Goal: Task Accomplishment & Management: Manage account settings

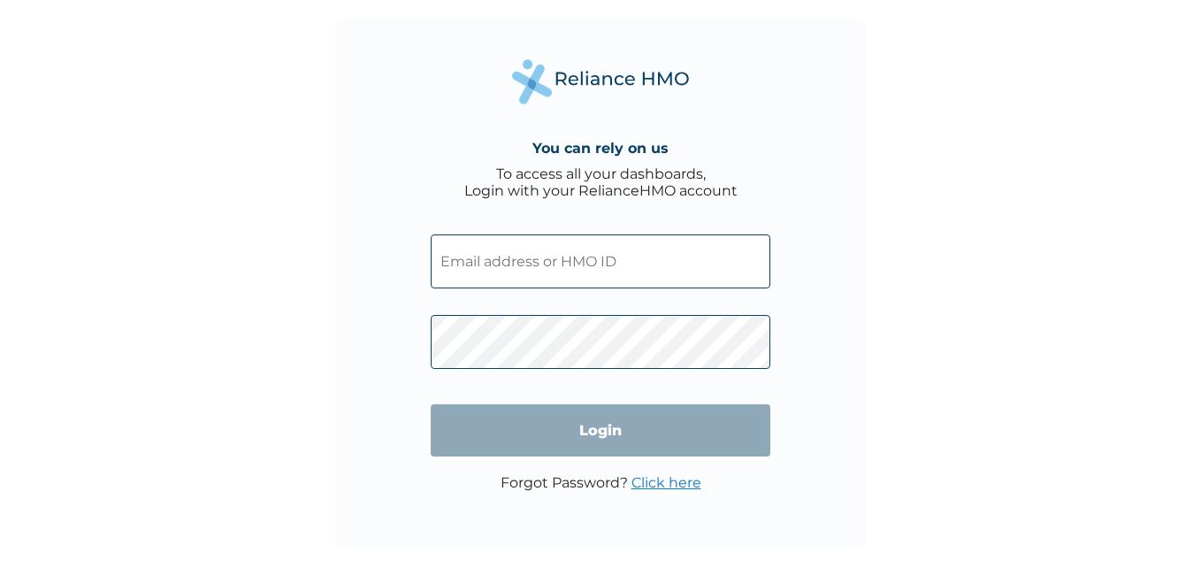
type input "STT/10403/A"
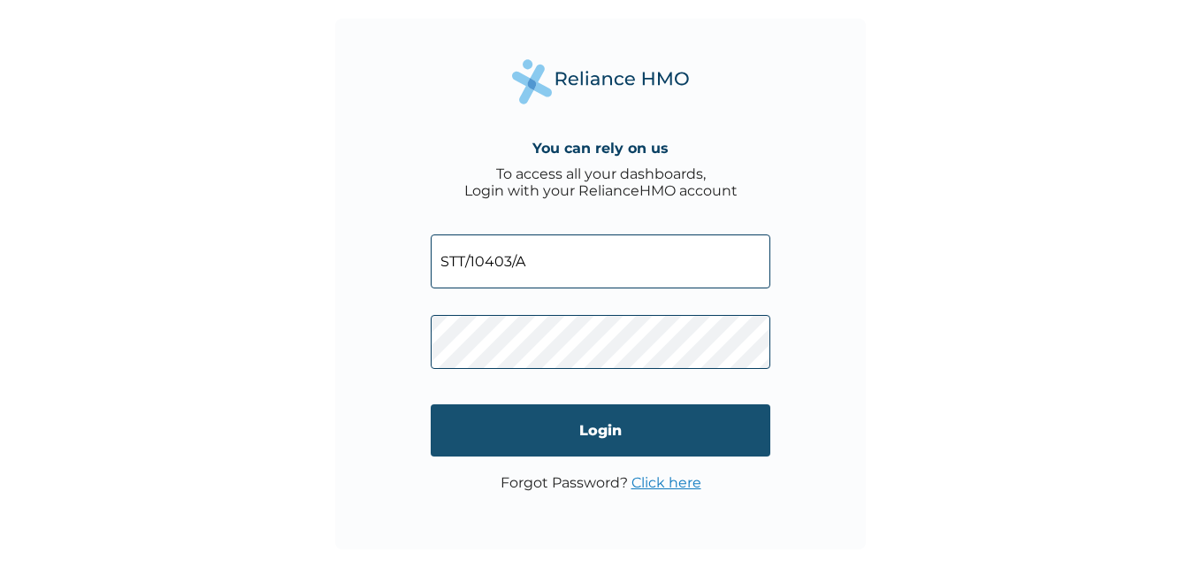
click at [603, 431] on input "Login" at bounding box center [600, 430] width 339 height 52
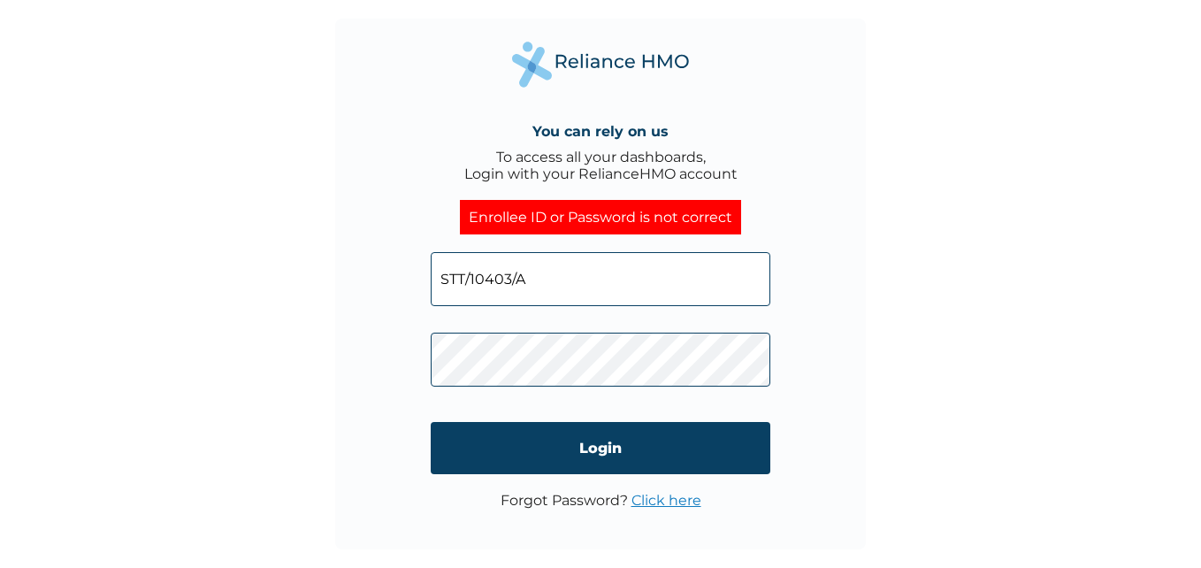
click at [656, 499] on link "Click here" at bounding box center [666, 500] width 70 height 17
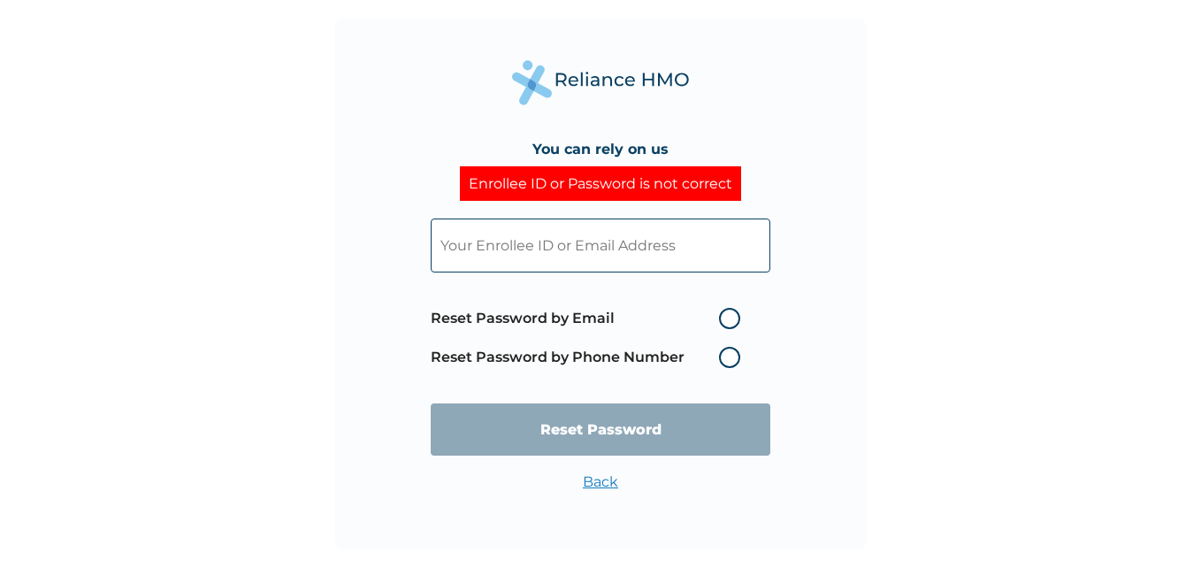
click at [730, 319] on label "Reset Password by Email" at bounding box center [590, 318] width 318 height 21
click at [722, 319] on input "Reset Password by Email" at bounding box center [708, 318] width 28 height 28
radio input "true"
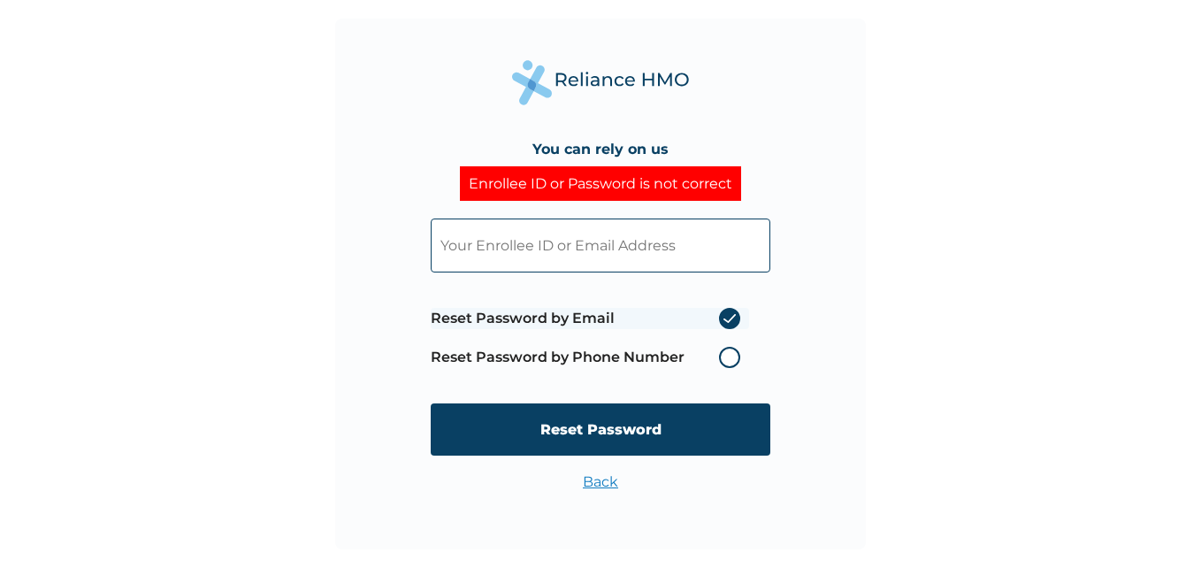
click at [494, 258] on input "text" at bounding box center [600, 245] width 339 height 54
drag, startPoint x: 699, startPoint y: 248, endPoint x: 369, endPoint y: 251, distance: 330.6
click at [369, 251] on div "You can rely on us Enrollee ID or Password is not correct nnaemekae@specifictoo…" at bounding box center [600, 284] width 530 height 530
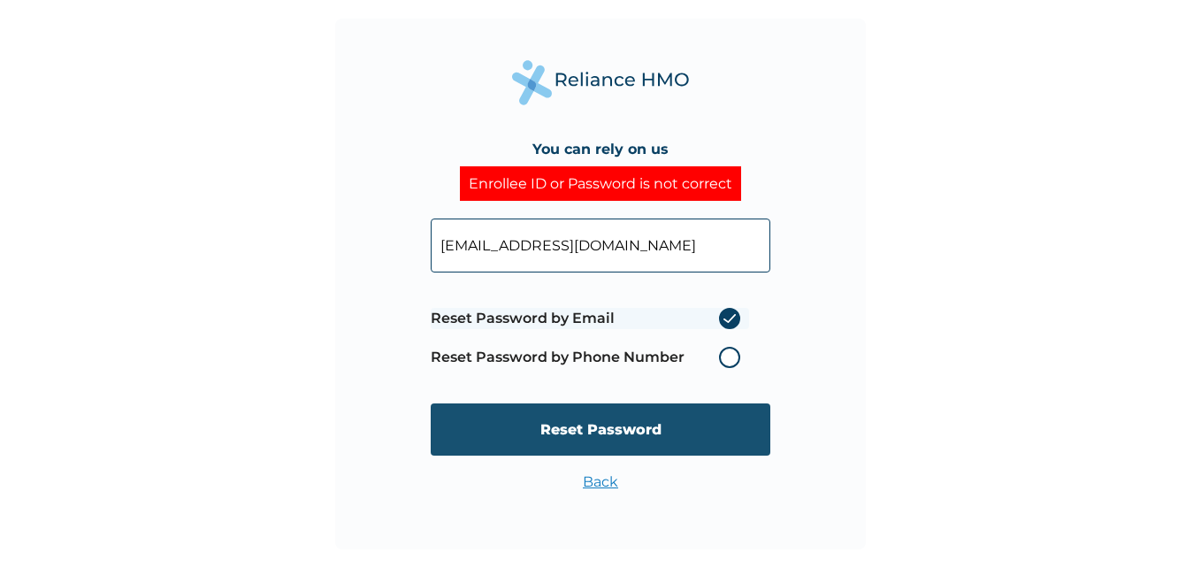
type input "nnaemekae@specifictoolsng.com"
click at [585, 423] on input "Reset Password" at bounding box center [600, 429] width 339 height 52
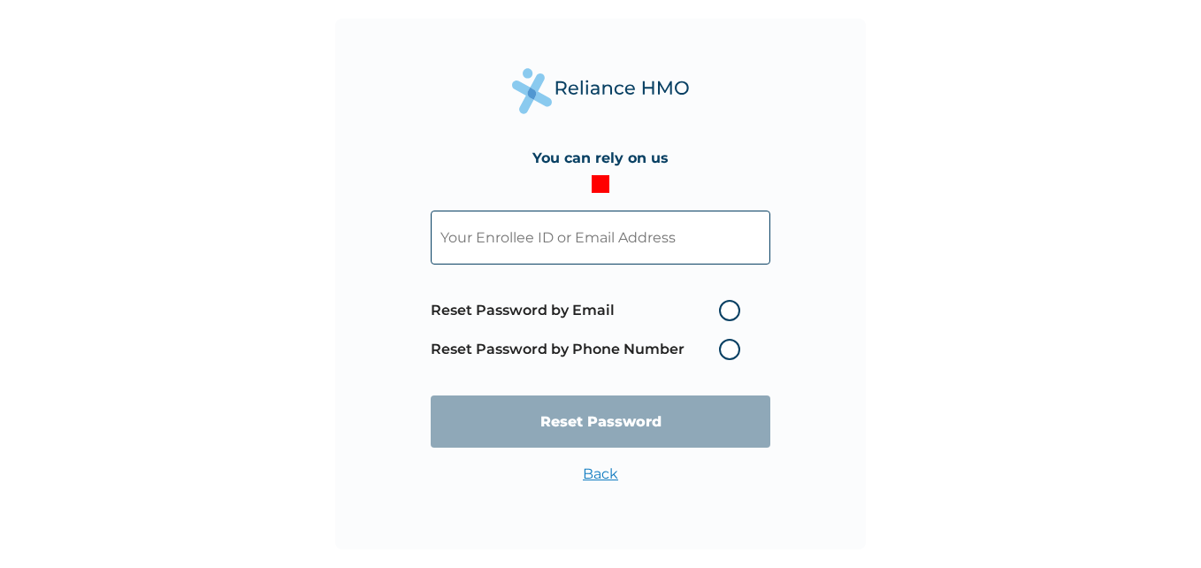
click at [558, 255] on input "text" at bounding box center [600, 237] width 339 height 54
click at [805, 310] on div "You can rely on us Reset Password by Email Reset Password by Phone Number Reset…" at bounding box center [600, 284] width 530 height 530
click at [728, 350] on label "Reset Password by Phone Number" at bounding box center [590, 349] width 318 height 21
click at [603, 248] on input "text" at bounding box center [600, 237] width 339 height 54
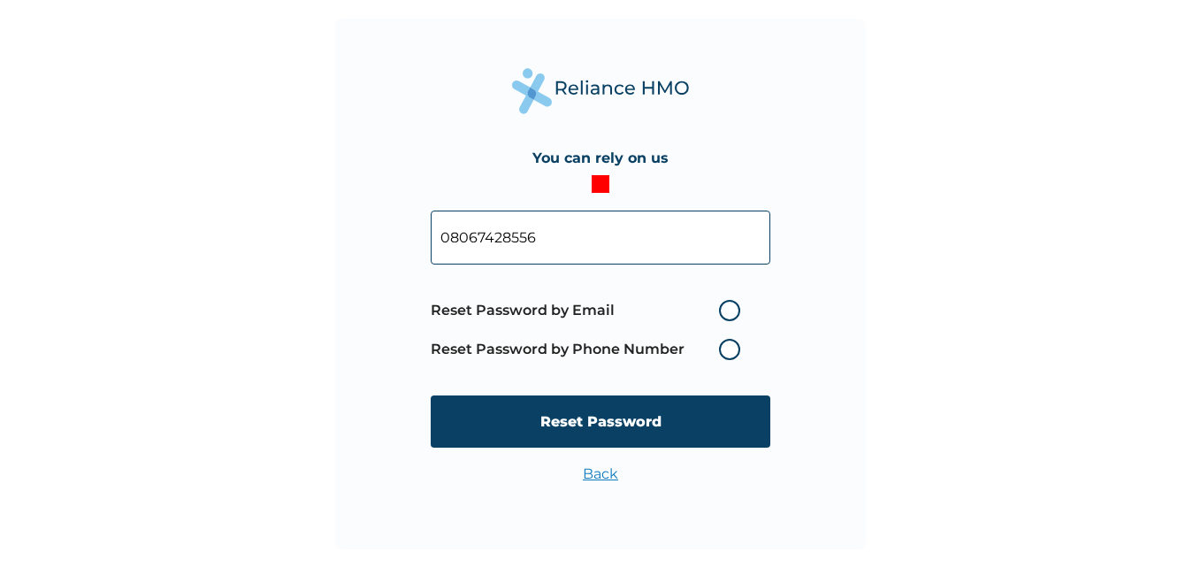
type input "08067428556"
click at [724, 344] on label "Reset Password by Phone Number" at bounding box center [590, 349] width 318 height 21
click at [728, 354] on label "Reset Password by Phone Number" at bounding box center [590, 349] width 318 height 21
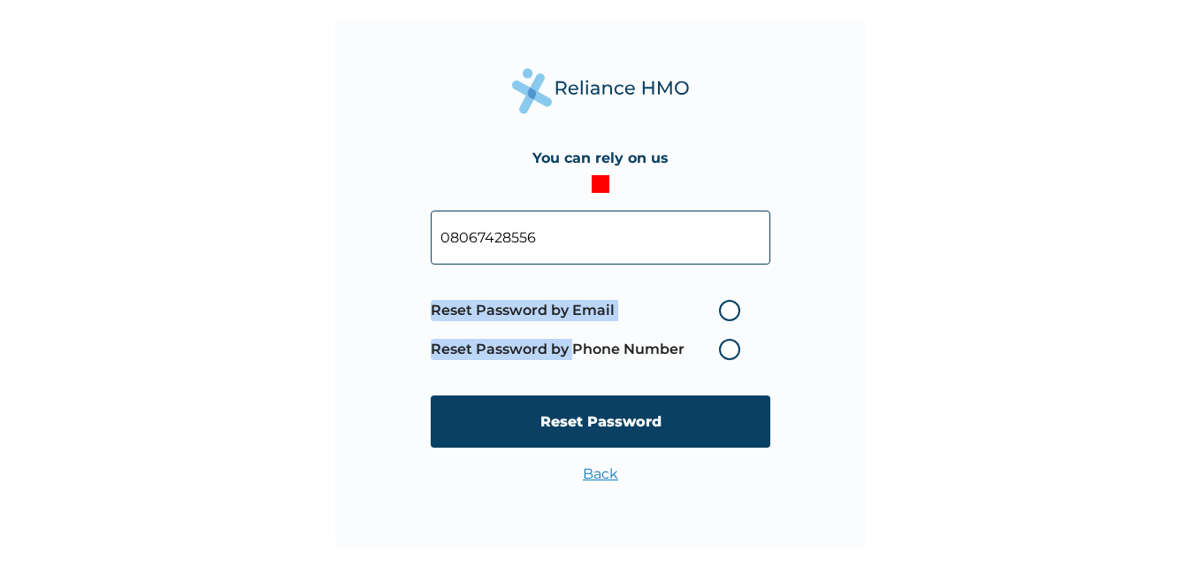
drag, startPoint x: 728, startPoint y: 354, endPoint x: 581, endPoint y: 354, distance: 146.8
click at [581, 354] on label "Reset Password by Phone Number" at bounding box center [590, 349] width 318 height 21
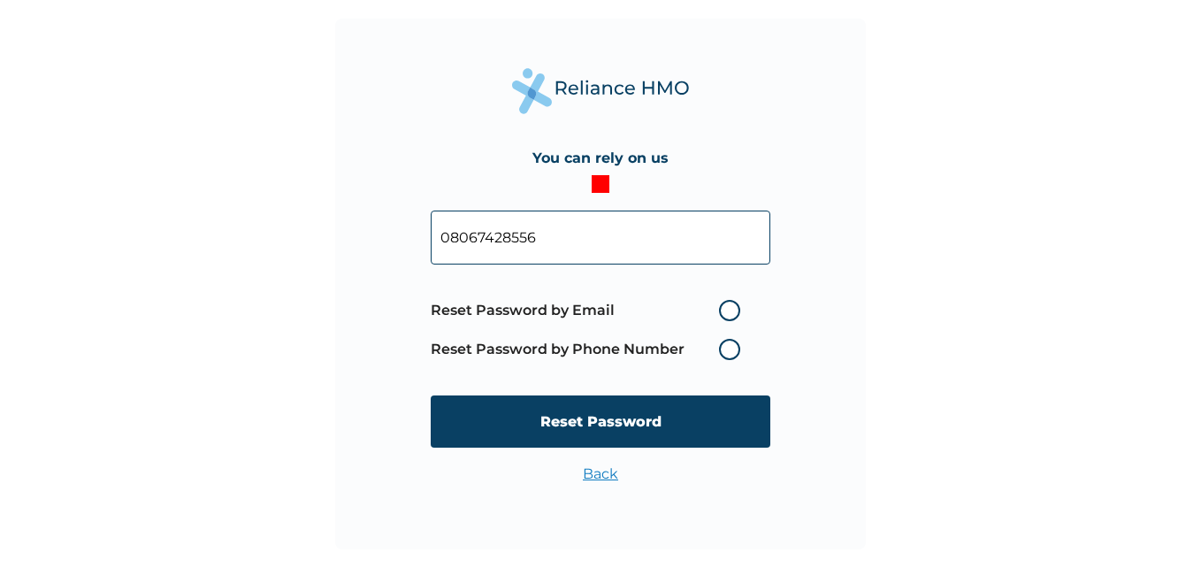
click at [581, 354] on label "Reset Password by Phone Number" at bounding box center [590, 349] width 318 height 21
click at [722, 347] on label "Reset Password by Phone Number" at bounding box center [590, 349] width 318 height 21
click at [731, 316] on label "Reset Password by Email" at bounding box center [590, 310] width 318 height 21
click at [722, 316] on input "Reset Password by Email" at bounding box center [708, 310] width 28 height 28
radio input "true"
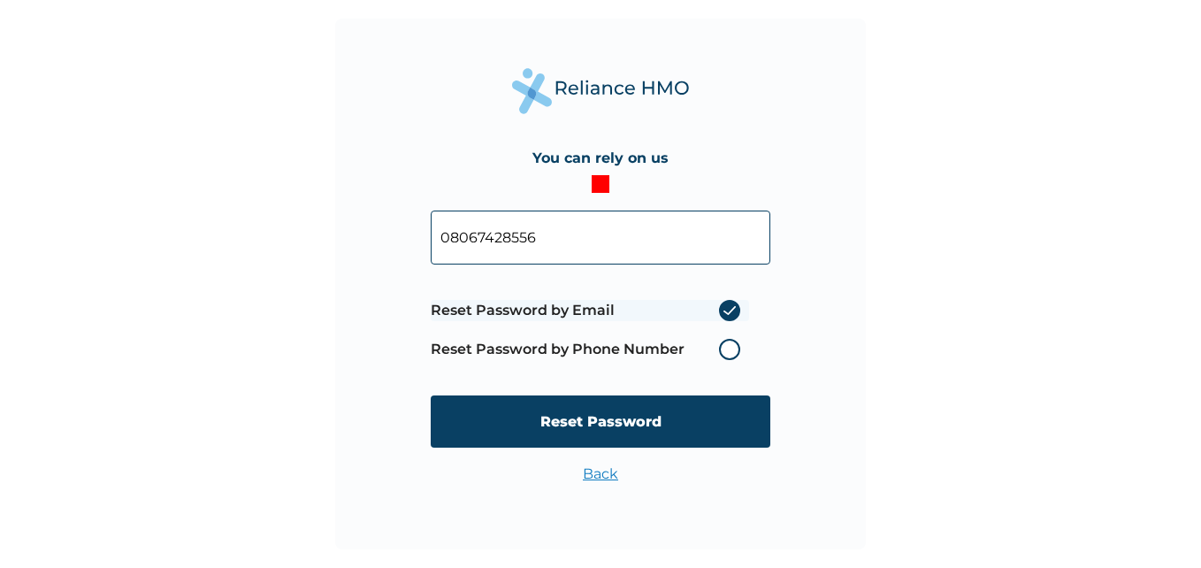
click at [726, 347] on label "Reset Password by Phone Number" at bounding box center [590, 349] width 318 height 21
click at [731, 314] on label "Reset Password by Email" at bounding box center [590, 310] width 318 height 21
click at [722, 314] on input "Reset Password by Email" at bounding box center [708, 310] width 28 height 28
drag, startPoint x: 552, startPoint y: 233, endPoint x: 409, endPoint y: 220, distance: 142.9
click at [409, 220] on div "You can rely on us 08067428556 Reset Password by Email Reset Password by Phone …" at bounding box center [600, 284] width 530 height 530
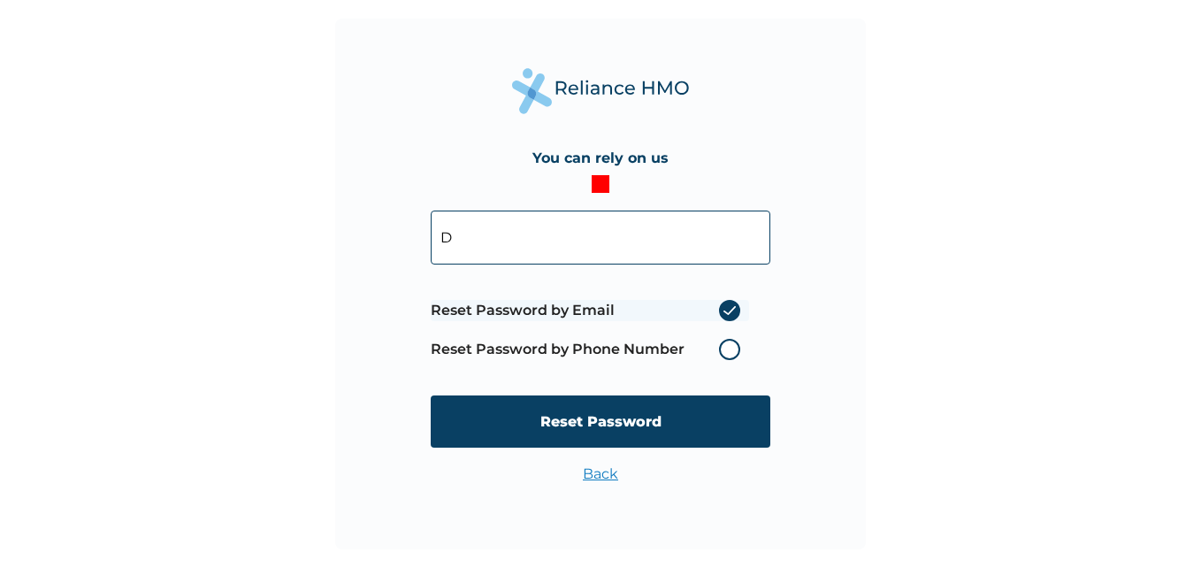
type input "donflash@rocketmail.com"
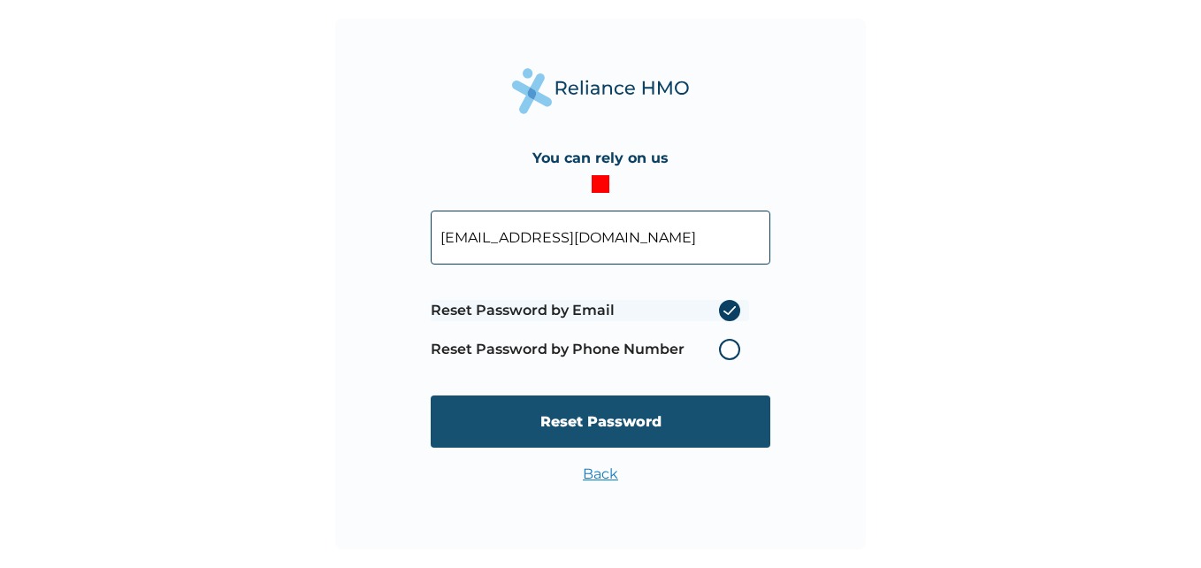
click at [591, 421] on input "Reset Password" at bounding box center [600, 421] width 339 height 52
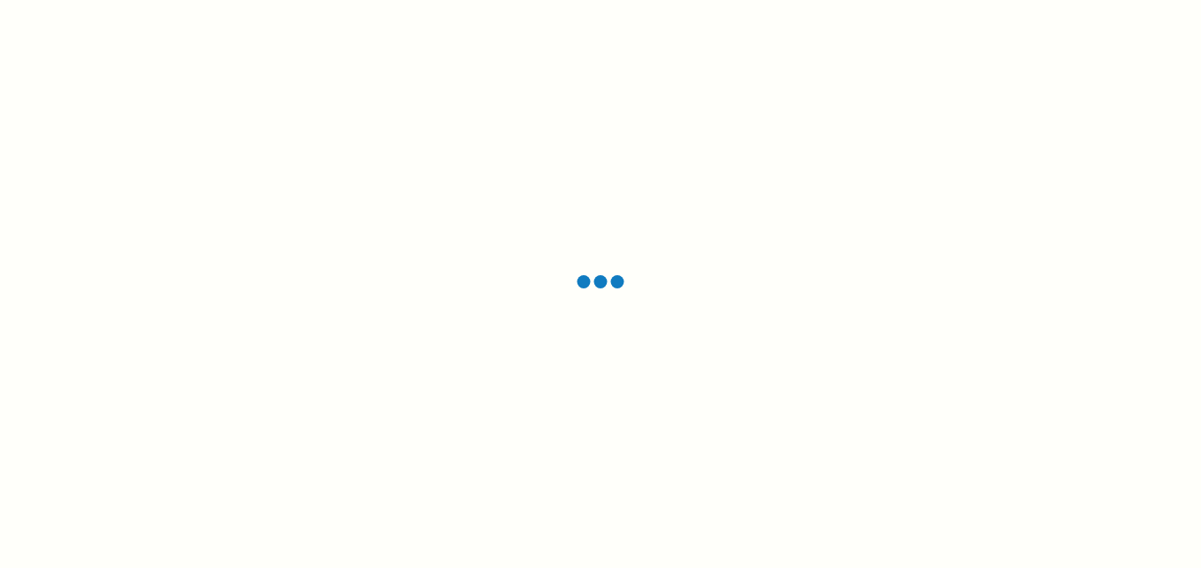
drag, startPoint x: 0, startPoint y: 0, endPoint x: 333, endPoint y: 287, distance: 440.0
click at [333, 287] on div at bounding box center [600, 284] width 1201 height 568
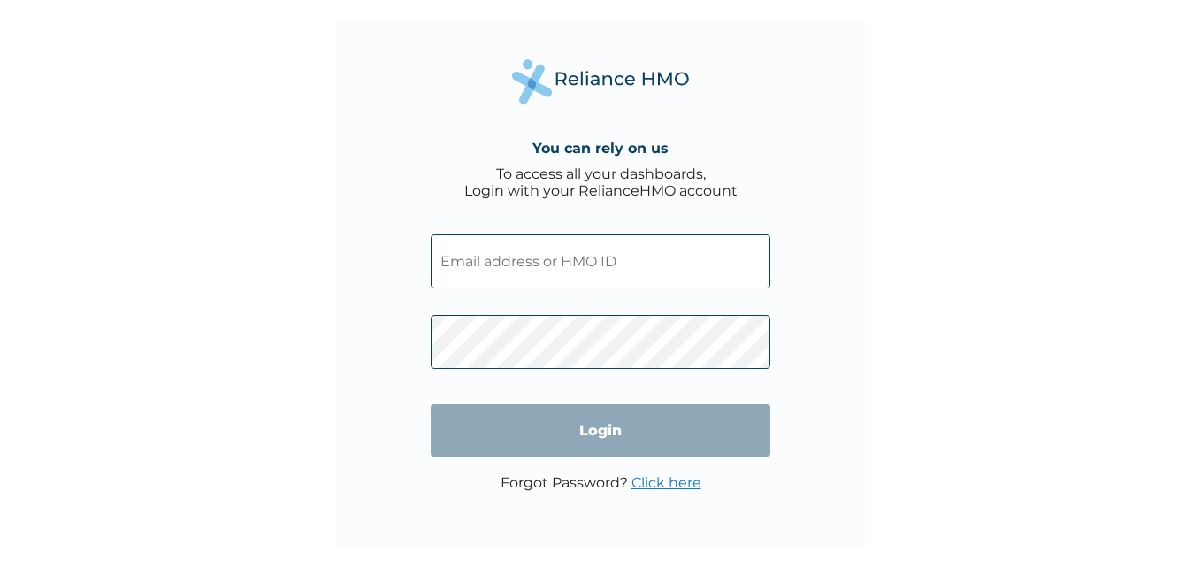
type input "STT/10403/A"
